Goal: Transaction & Acquisition: Purchase product/service

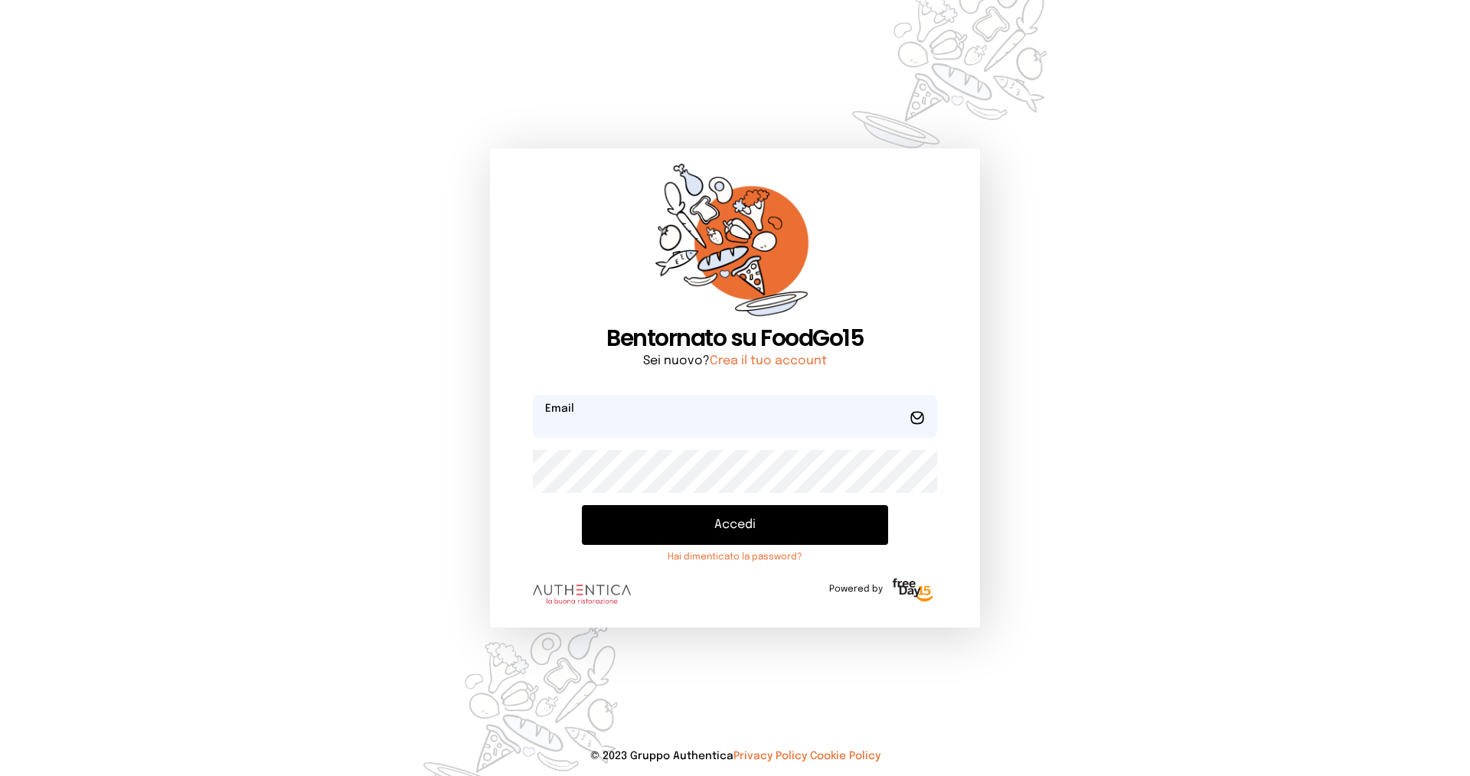
type input "**********"
click at [721, 522] on button "Accedi" at bounding box center [735, 525] width 306 height 40
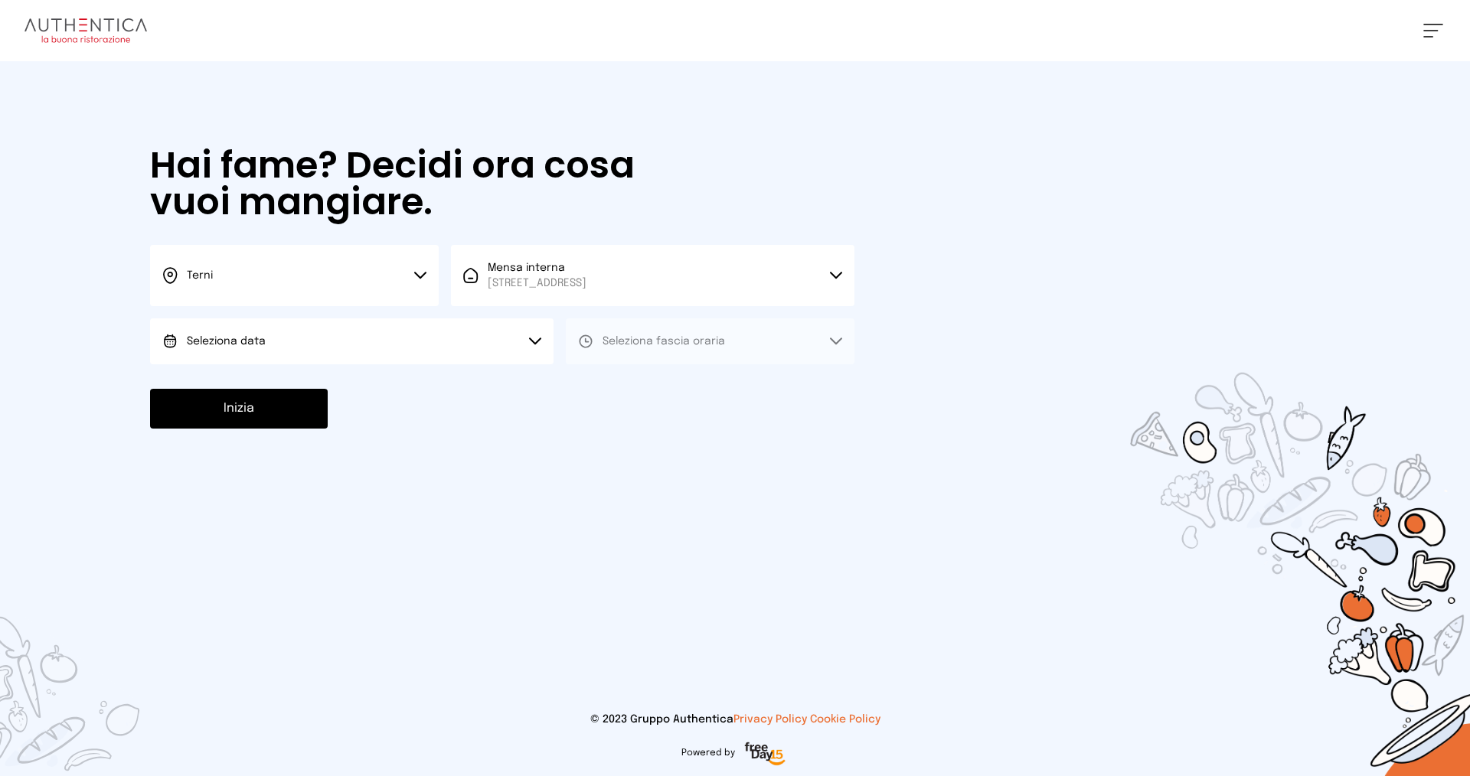
click at [321, 338] on button "Seleziona data" at bounding box center [351, 341] width 403 height 46
click at [280, 381] on li "[DATE], [DATE]" at bounding box center [351, 384] width 403 height 40
click at [667, 347] on span "Seleziona fascia oraria" at bounding box center [663, 341] width 122 height 15
click at [648, 382] on li "Pranzo" at bounding box center [710, 384] width 289 height 40
click at [256, 406] on button "Inizia" at bounding box center [239, 409] width 178 height 40
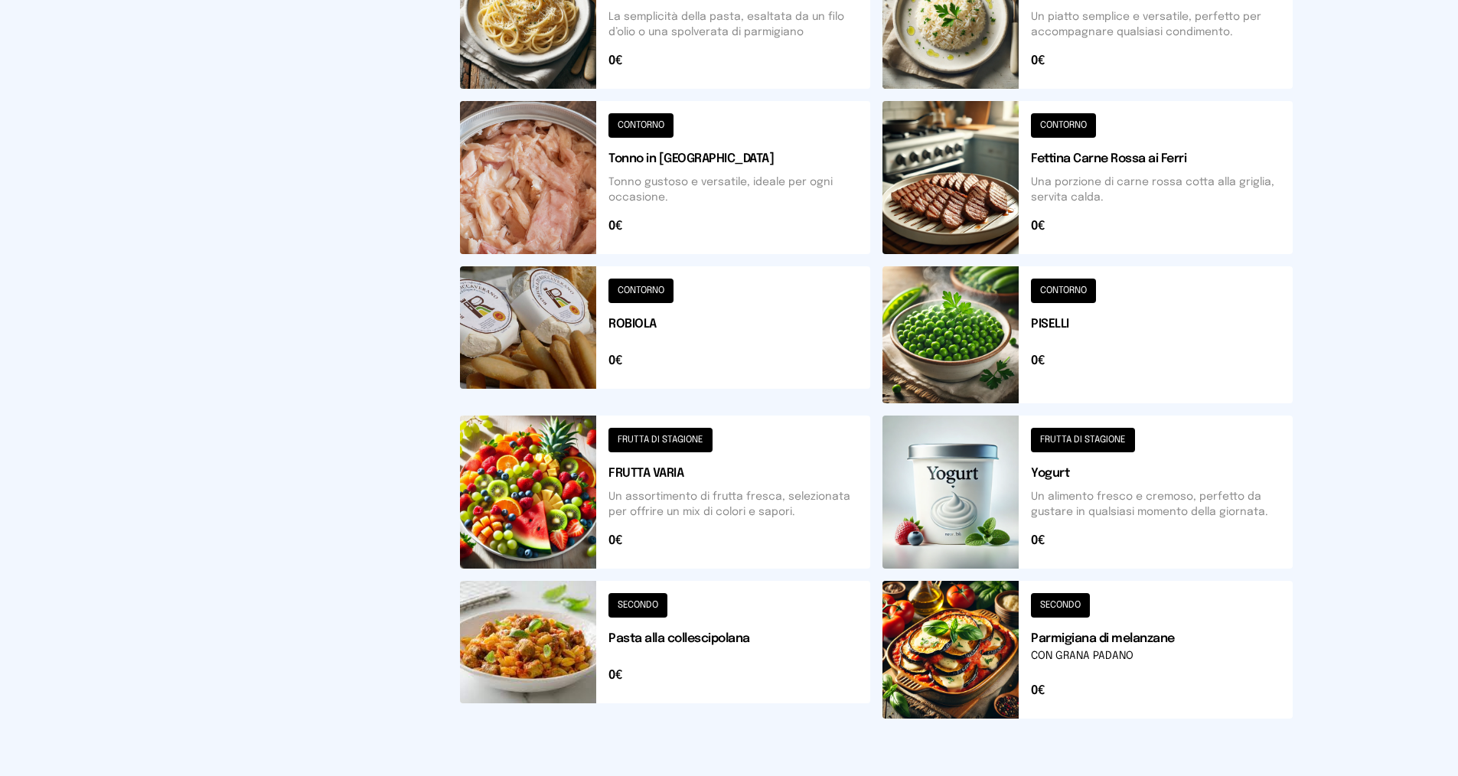
scroll to position [460, 0]
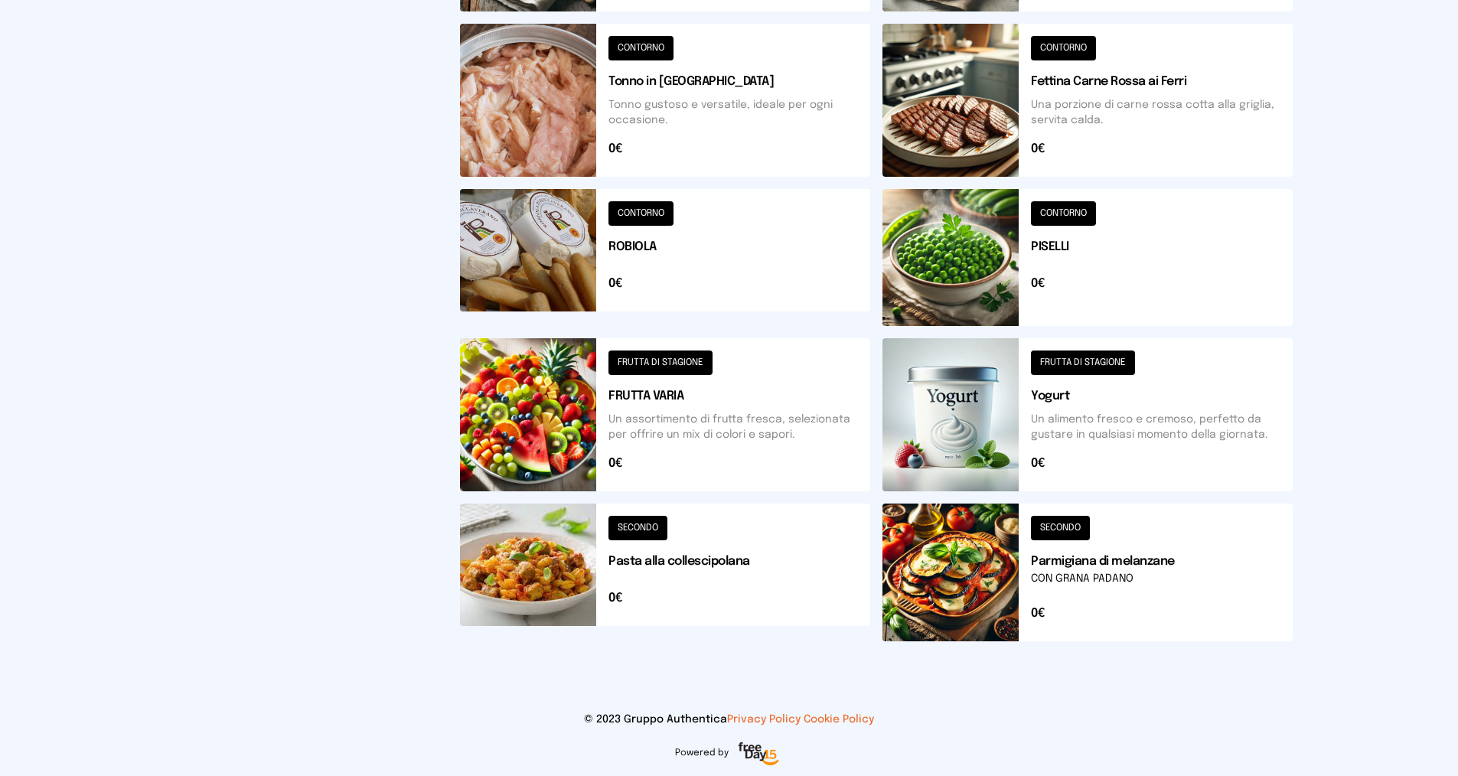
click at [1062, 210] on button at bounding box center [1088, 257] width 410 height 137
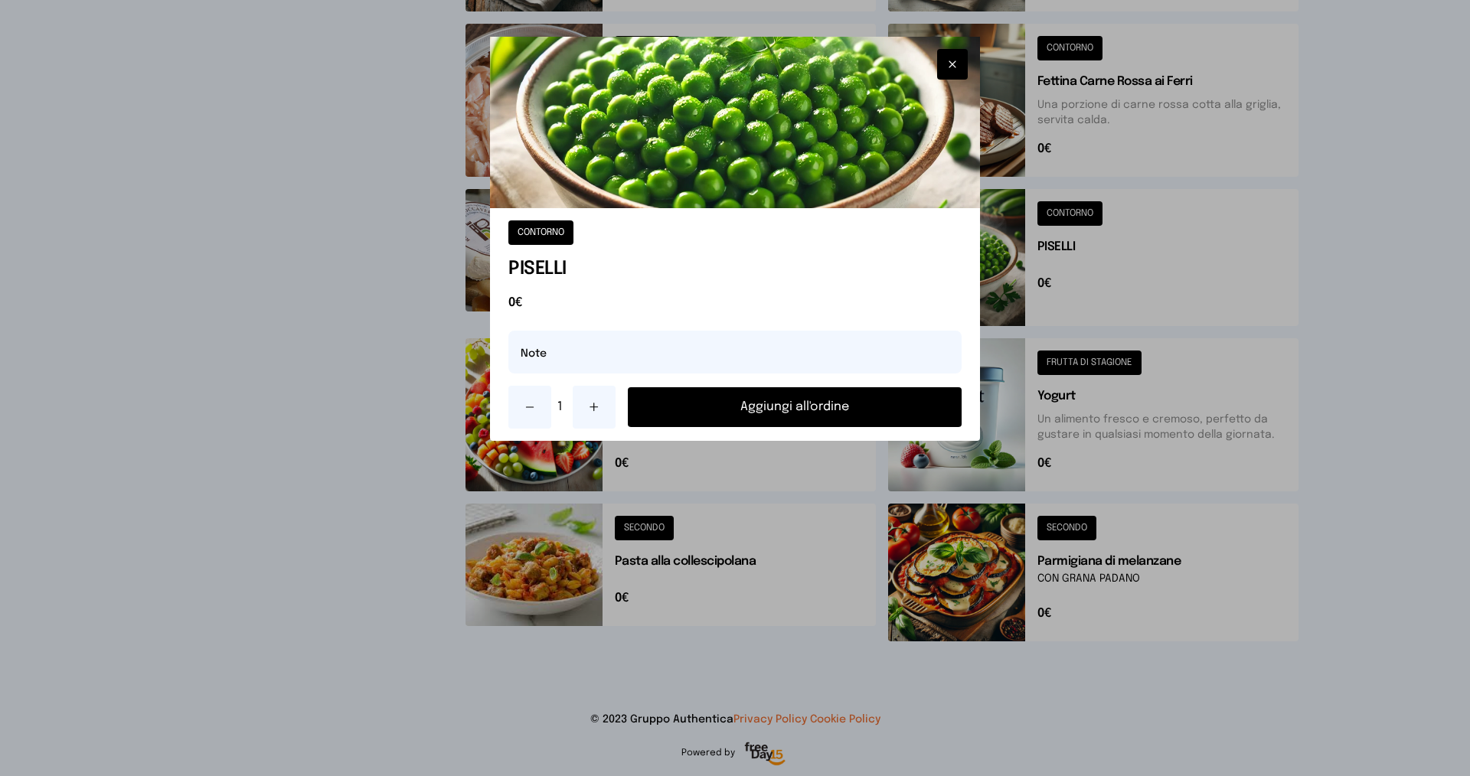
click at [823, 406] on button "Aggiungi all'ordine" at bounding box center [795, 407] width 334 height 40
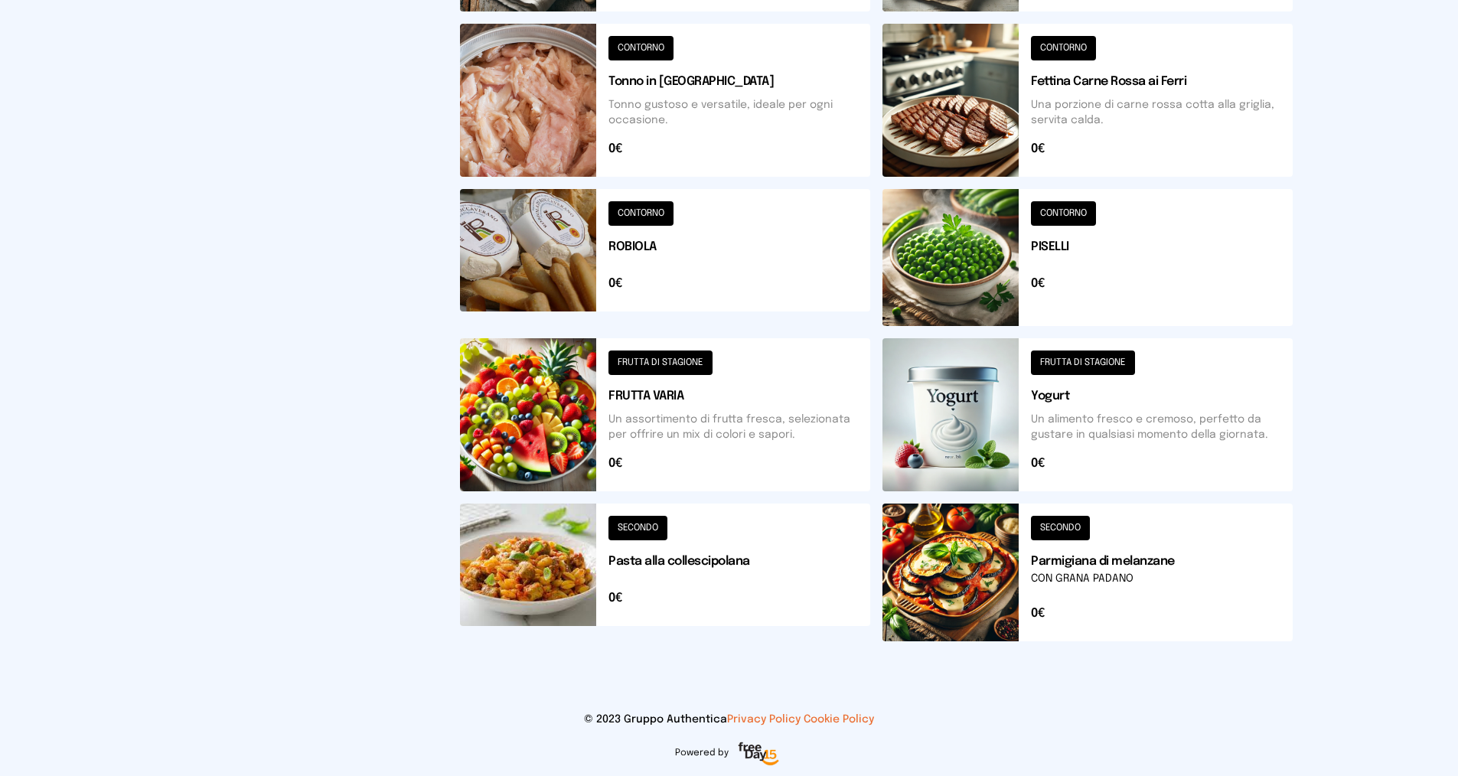
click at [1062, 44] on button at bounding box center [1088, 100] width 410 height 153
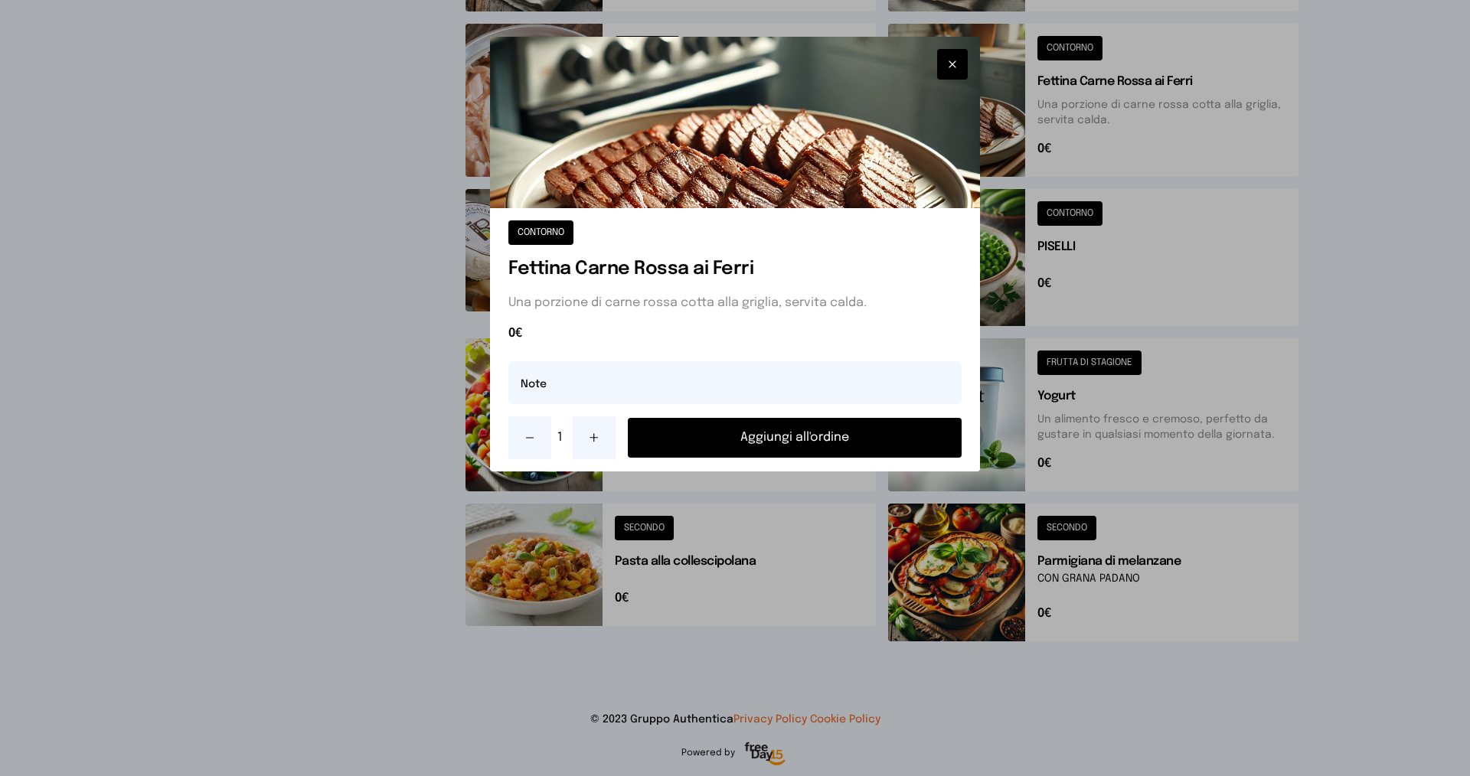
click at [811, 442] on button "Aggiungi all'ordine" at bounding box center [795, 438] width 334 height 40
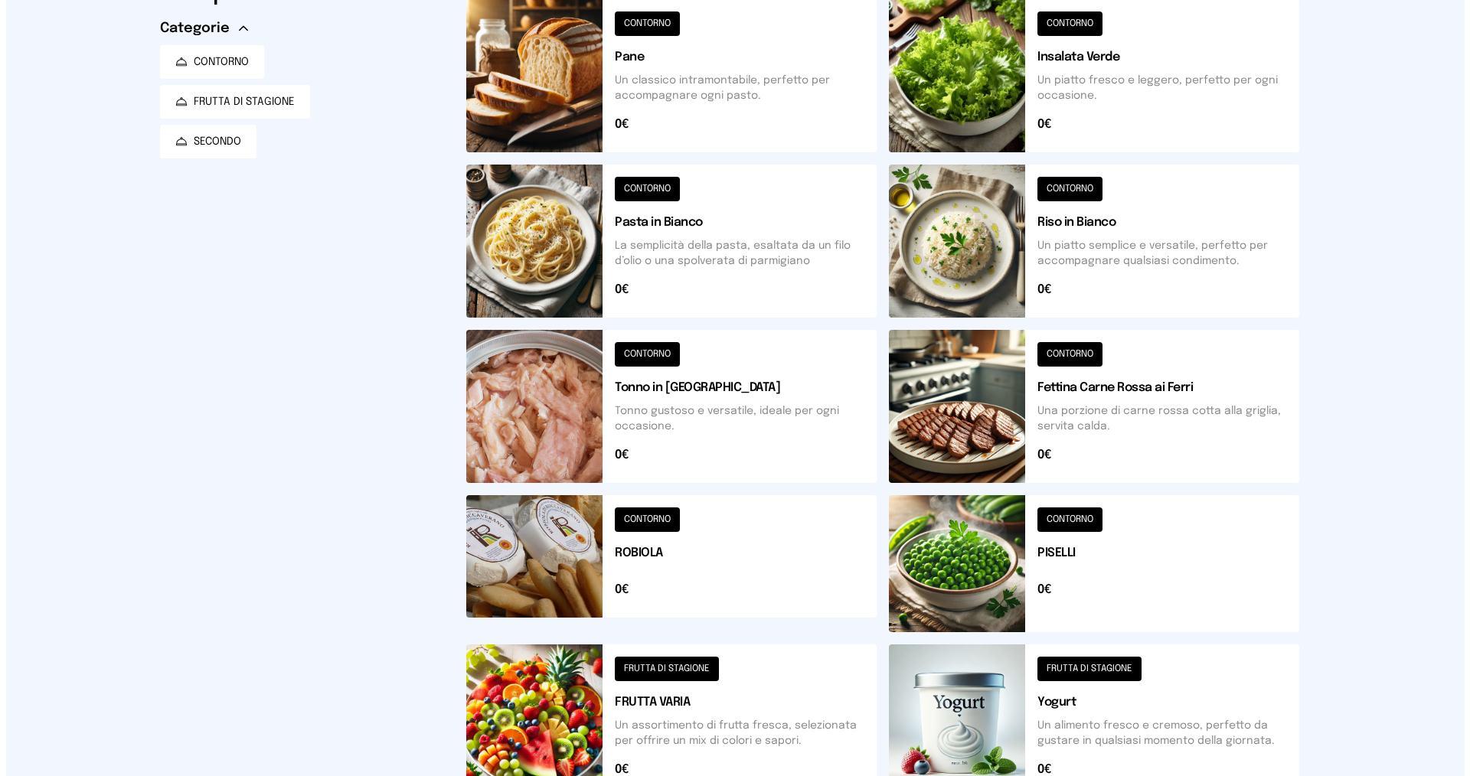
scroll to position [0, 0]
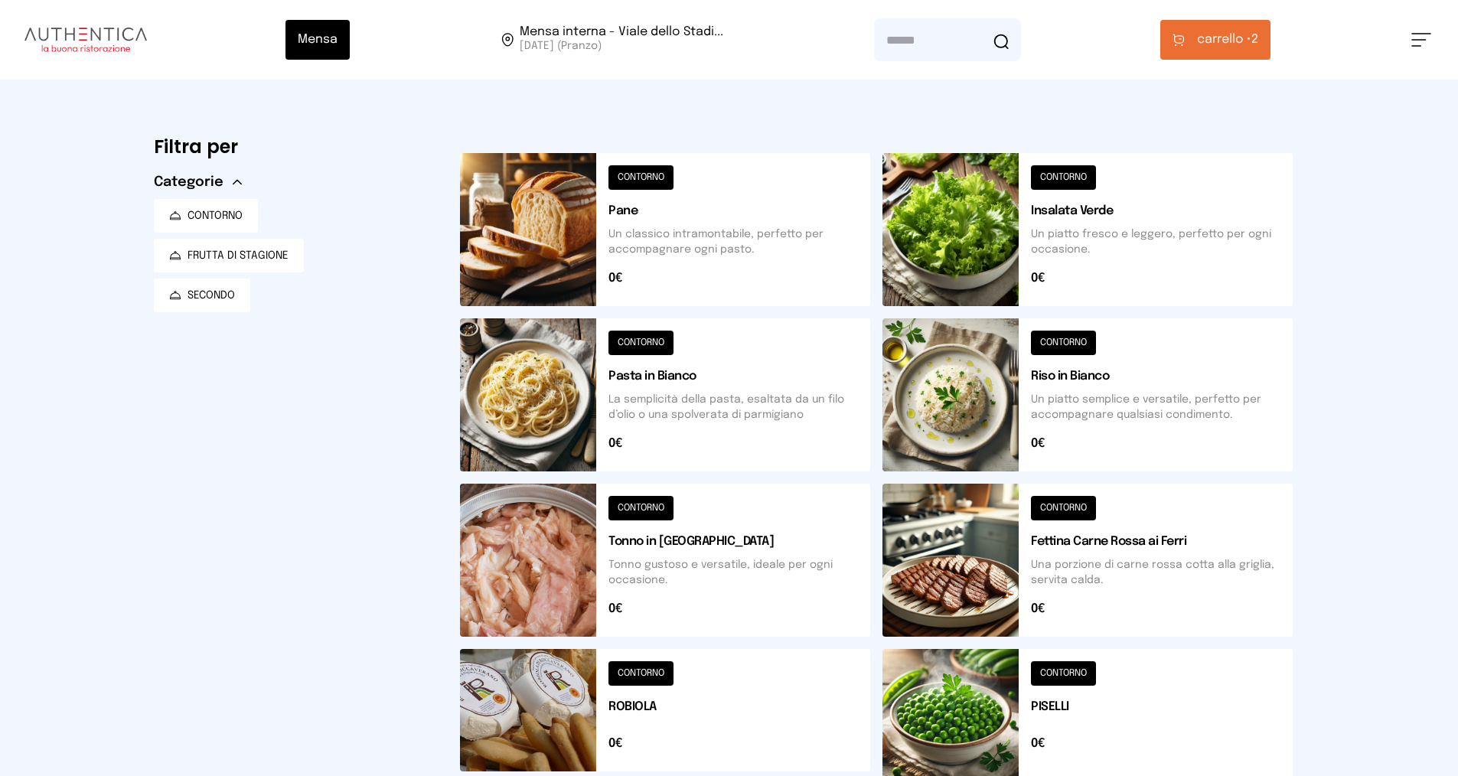
click at [1235, 42] on span "carrello •" at bounding box center [1224, 40] width 54 height 18
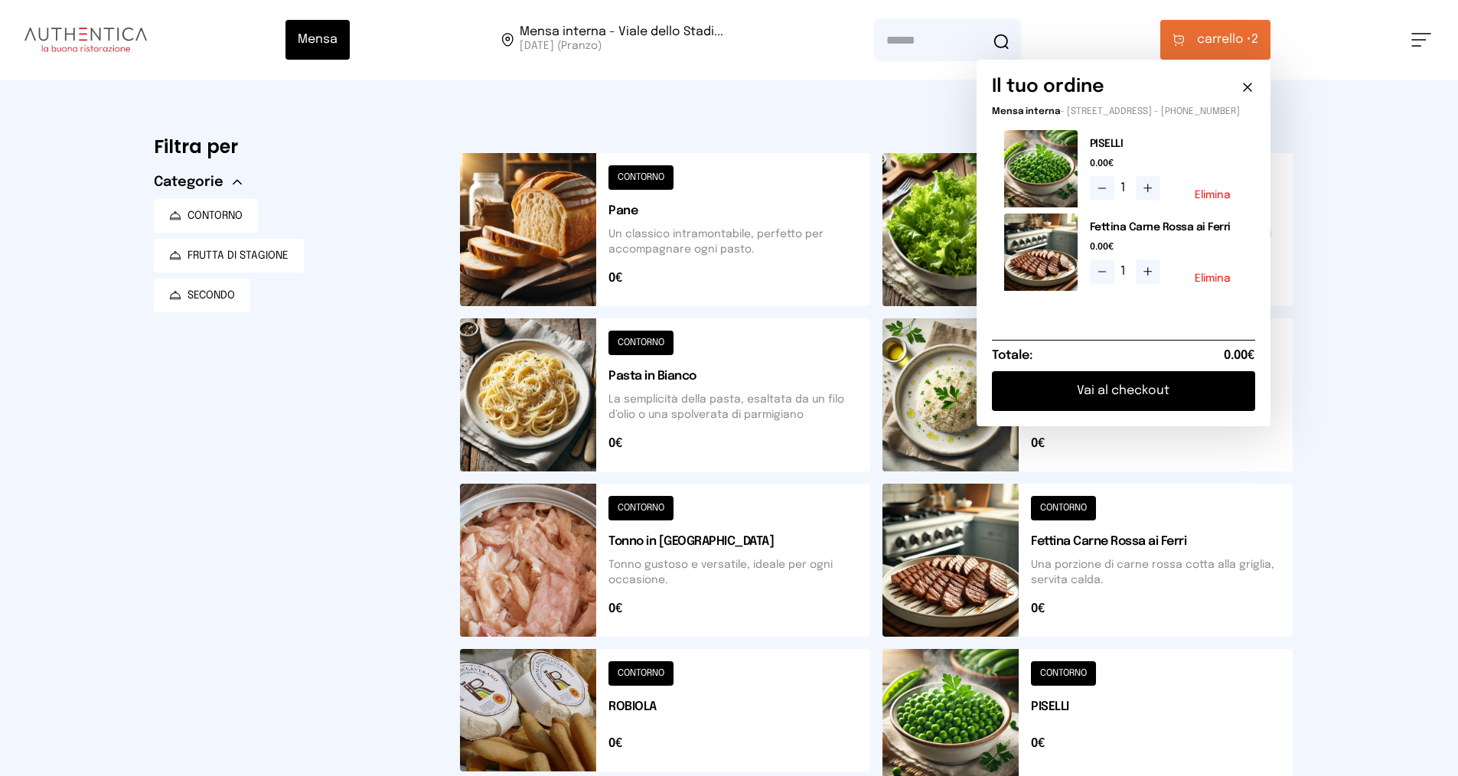
click at [1098, 396] on button "Vai al checkout" at bounding box center [1123, 391] width 263 height 40
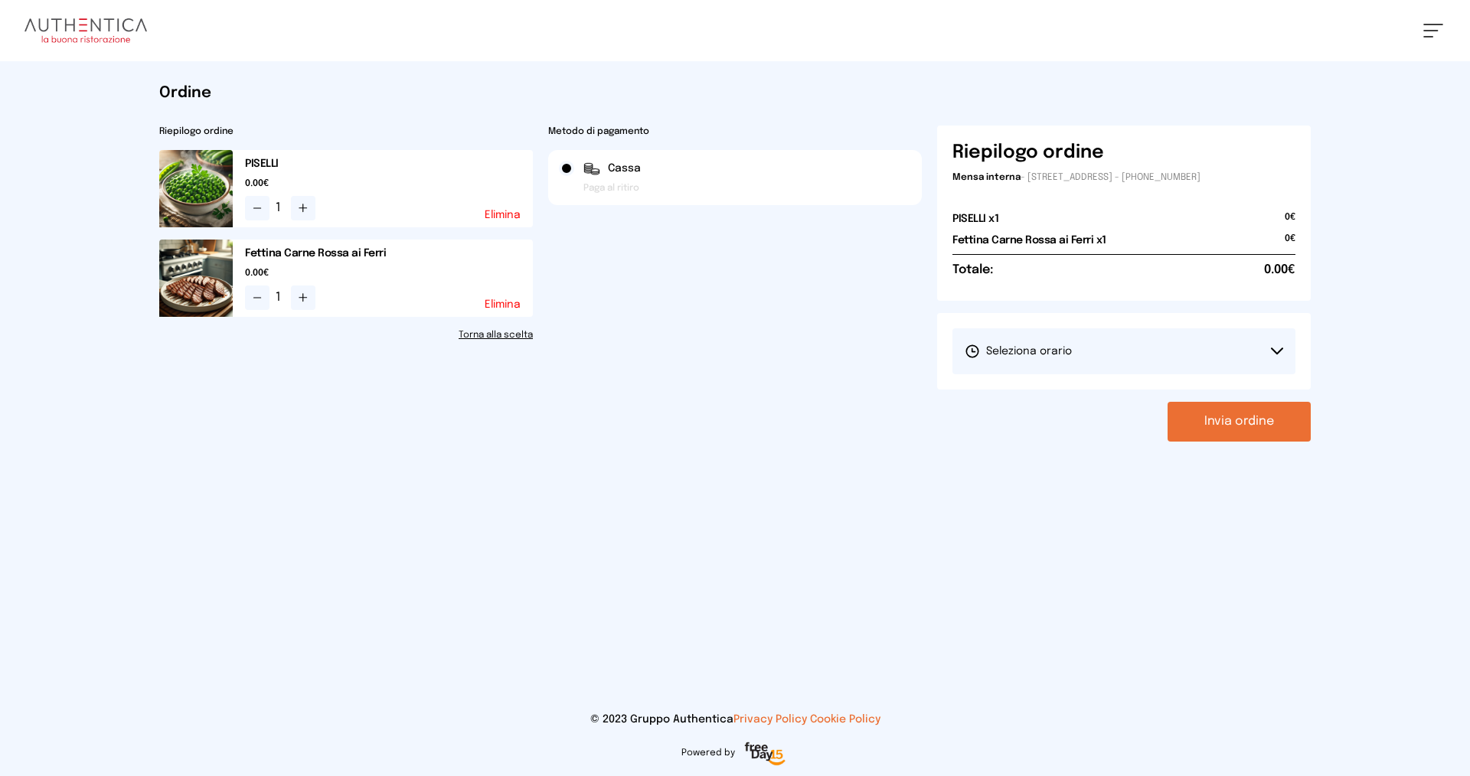
click at [1024, 347] on span "Seleziona orario" at bounding box center [1017, 351] width 107 height 15
click at [1025, 387] on span "1° Turno (13:00 - 15:00)" at bounding box center [1022, 394] width 116 height 15
click at [1216, 419] on button "Invia ordine" at bounding box center [1238, 422] width 143 height 40
